Goal: Task Accomplishment & Management: Manage account settings

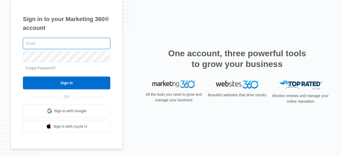
type input "kathryn.tn@theclothoption.org"
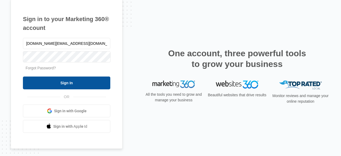
click at [74, 83] on input "Sign In" at bounding box center [66, 82] width 87 height 13
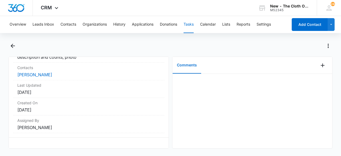
scroll to position [143, 0]
click at [44, 72] on link "[PERSON_NAME]" at bounding box center [34, 74] width 35 height 5
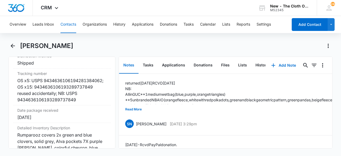
scroll to position [1330, 0]
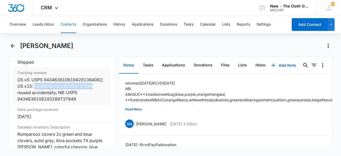
drag, startPoint x: 78, startPoint y: 92, endPoint x: 15, endPoint y: 92, distance: 62.3
click at [15, 92] on div "Tracking number Cancel Save Changes OS x5: USPS 9434636106194281384062; OS x15:…" at bounding box center [62, 86] width 98 height 37
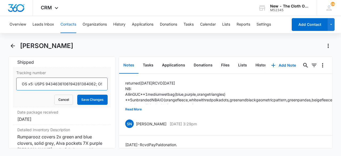
click at [94, 83] on input "OS x5: USPS 9434636106194281384062; OS x15: 9434636106193289737849 reused accid…" at bounding box center [61, 83] width 91 height 13
drag, startPoint x: 93, startPoint y: 84, endPoint x: 44, endPoint y: 80, distance: 48.9
click at [44, 80] on input "OS x5: USPS 9434636106194281384062; OS x15: 9434636106193289737849 reused accid…" at bounding box center [61, 83] width 91 height 13
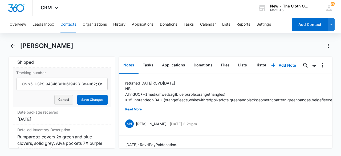
click at [60, 95] on button "Cancel" at bounding box center [63, 100] width 19 height 10
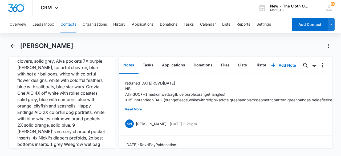
scroll to position [1409, 0]
click at [227, 60] on button "Files" at bounding box center [225, 65] width 17 height 17
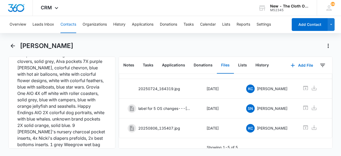
scroll to position [78, 0]
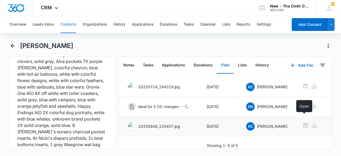
click at [303, 123] on icon at bounding box center [305, 125] width 5 height 4
click at [178, 43] on div "[PERSON_NAME]" at bounding box center [176, 46] width 312 height 9
click at [304, 83] on icon at bounding box center [305, 86] width 6 height 6
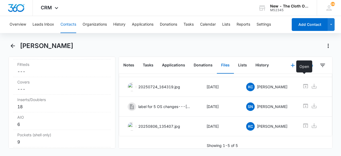
scroll to position [1531, 0]
click at [43, 84] on label "Covers" at bounding box center [61, 81] width 89 height 6
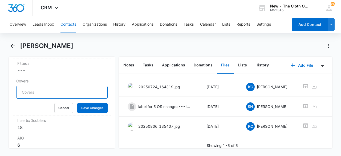
click at [34, 96] on input "Covers" at bounding box center [61, 92] width 91 height 13
type input "2"
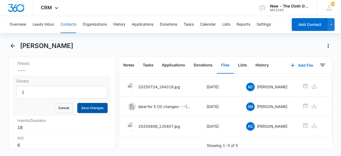
click at [87, 112] on button "Save Changes" at bounding box center [92, 108] width 30 height 10
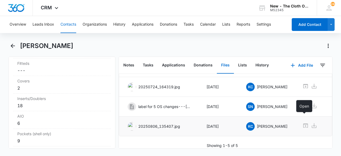
click at [303, 122] on icon at bounding box center [305, 125] width 6 height 6
click at [28, 109] on div "18" at bounding box center [61, 105] width 89 height 6
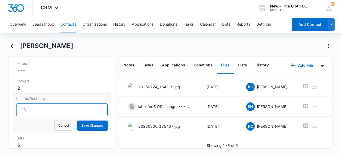
click at [43, 114] on input "18" at bounding box center [61, 109] width 91 height 13
type input "1"
type input "2"
type input "1"
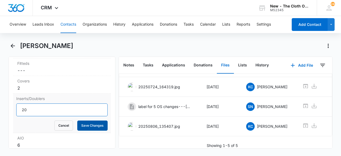
type input "20"
click at [87, 130] on button "Save Changes" at bounding box center [92, 125] width 30 height 10
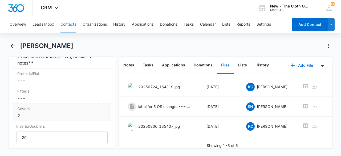
scroll to position [1499, 0]
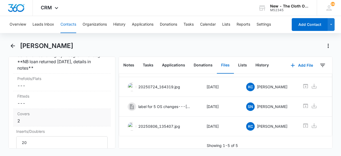
click at [83, 89] on dd "Cancel Save Changes ---" at bounding box center [61, 85] width 89 height 6
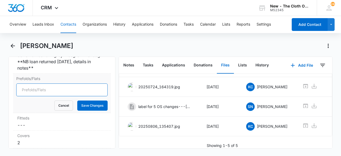
click at [39, 94] on input "Prefolds/Flats" at bounding box center [61, 89] width 91 height 13
type input "4"
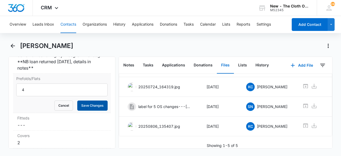
click at [85, 111] on button "Save Changes" at bounding box center [92, 105] width 30 height 10
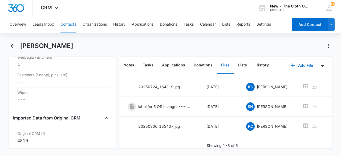
scroll to position [1643, 0]
click at [147, 64] on button "Tasks" at bounding box center [147, 65] width 19 height 17
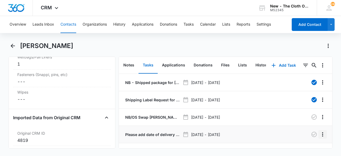
click at [322, 133] on icon "Overflow Menu" at bounding box center [322, 134] width 1 height 4
click at [292, 134] on div at bounding box center [301, 134] width 35 height 9
click at [155, 116] on p "NB/OS Swap [PERSON_NAME] **see details** (Zone 4)" at bounding box center [152, 117] width 56 height 6
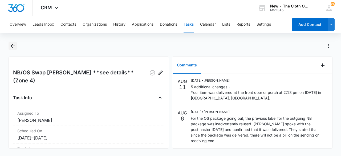
click at [14, 48] on icon "Back" at bounding box center [13, 46] width 6 height 6
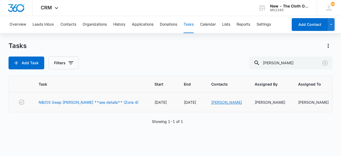
click at [224, 102] on link "[PERSON_NAME]" at bounding box center [226, 102] width 31 height 5
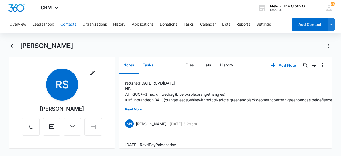
click at [149, 64] on button "Tasks" at bounding box center [147, 65] width 19 height 17
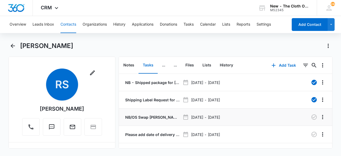
scroll to position [10, 0]
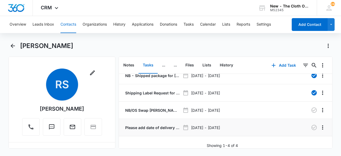
click at [154, 125] on p "Please add date of delivery for 15x and info for additional 5 changes sent" at bounding box center [152, 128] width 56 height 6
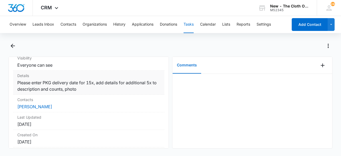
scroll to position [107, 0]
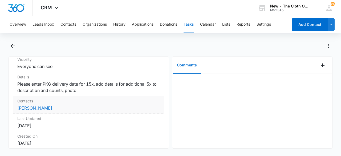
click at [43, 107] on link "[PERSON_NAME]" at bounding box center [34, 107] width 35 height 5
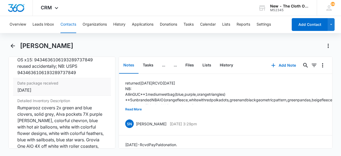
scroll to position [1356, 0]
click at [187, 24] on button "Tasks" at bounding box center [188, 24] width 10 height 17
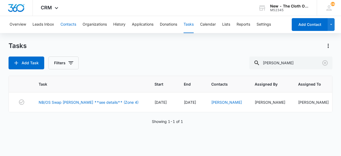
click at [68, 24] on button "Contacts" at bounding box center [68, 24] width 16 height 17
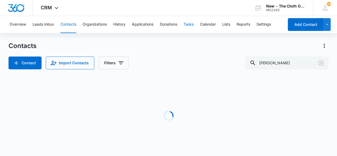
click at [189, 24] on button "Tasks" at bounding box center [188, 24] width 10 height 17
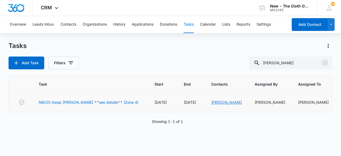
click at [227, 101] on link "[PERSON_NAME]" at bounding box center [226, 102] width 31 height 5
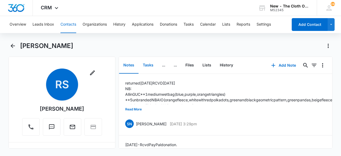
click at [152, 65] on button "Tasks" at bounding box center [147, 65] width 19 height 17
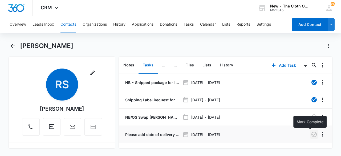
click at [311, 133] on icon "button" at bounding box center [314, 134] width 6 height 6
